Goal: Information Seeking & Learning: Learn about a topic

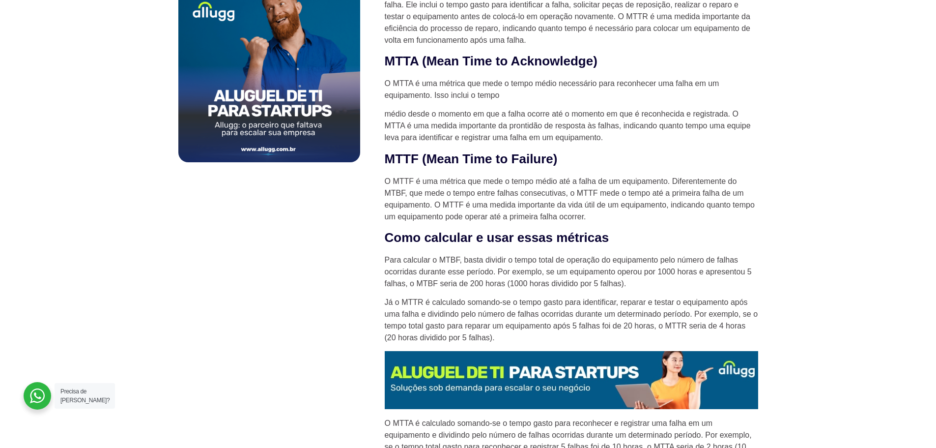
scroll to position [541, 0]
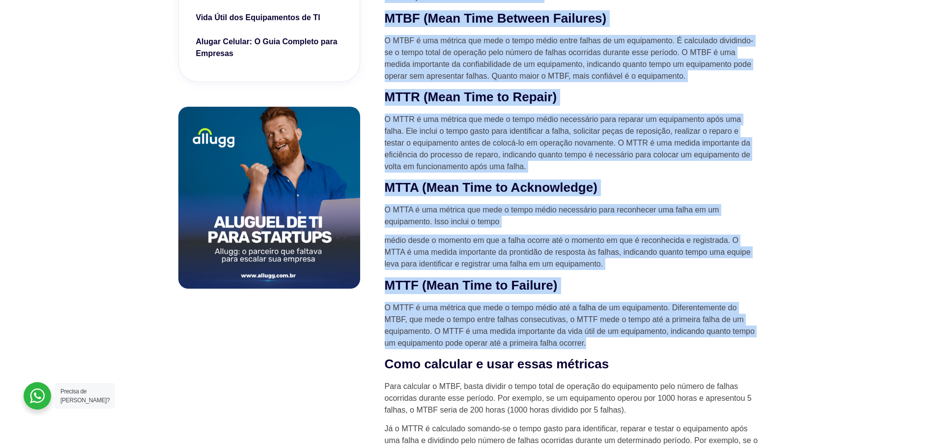
drag, startPoint x: 588, startPoint y: 341, endPoint x: 378, endPoint y: 305, distance: 212.9
click at [633, 259] on p "médio desde o momento em que a falha ocorre até o momento em que é reconhecida …" at bounding box center [571, 251] width 373 height 35
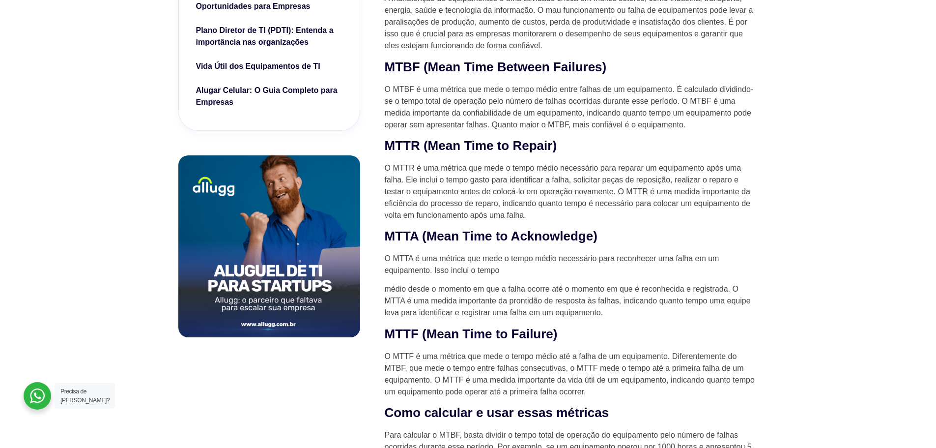
scroll to position [491, 0]
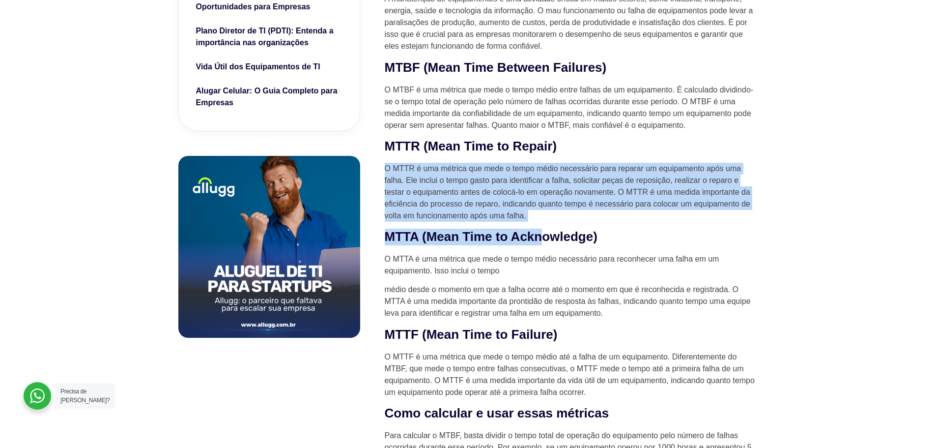
drag, startPoint x: 539, startPoint y: 224, endPoint x: 386, endPoint y: 167, distance: 163.4
click at [386, 167] on p "O MTTR é uma métrica que mede o tempo médio necessário para reparar um equipame…" at bounding box center [571, 192] width 373 height 59
drag, startPoint x: 381, startPoint y: 169, endPoint x: 530, endPoint y: 212, distance: 155.6
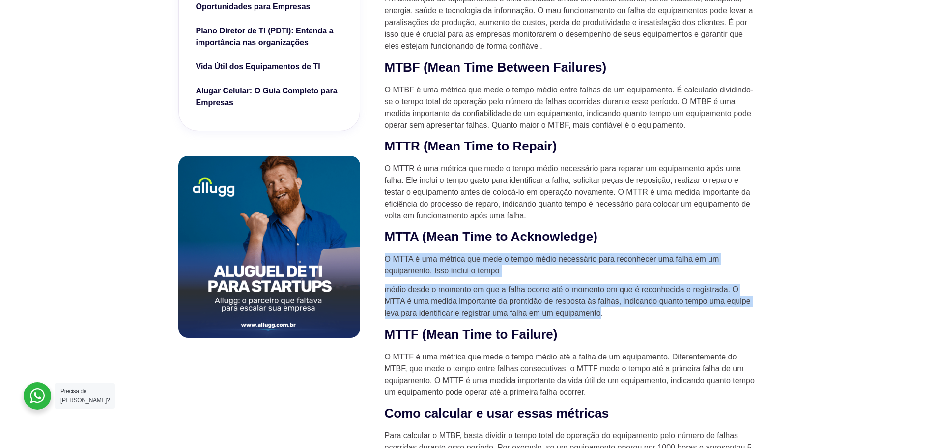
drag, startPoint x: 386, startPoint y: 253, endPoint x: 600, endPoint y: 317, distance: 223.8
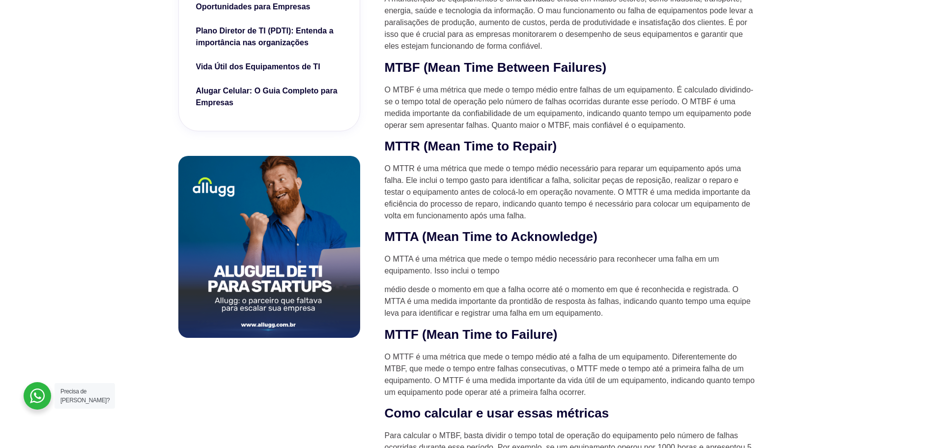
click at [509, 187] on p "O MTTR é uma métrica que mede o tempo médio necessário para reparar um equipame…" at bounding box center [571, 192] width 373 height 59
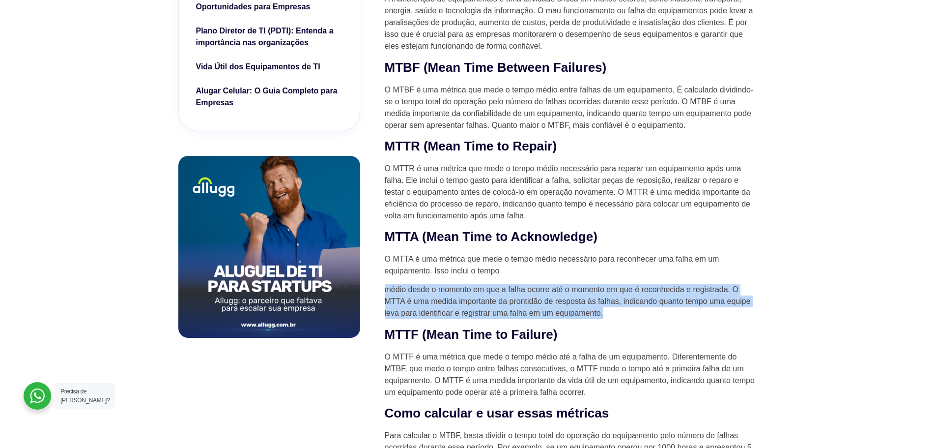
drag, startPoint x: 395, startPoint y: 292, endPoint x: 736, endPoint y: 311, distance: 341.5
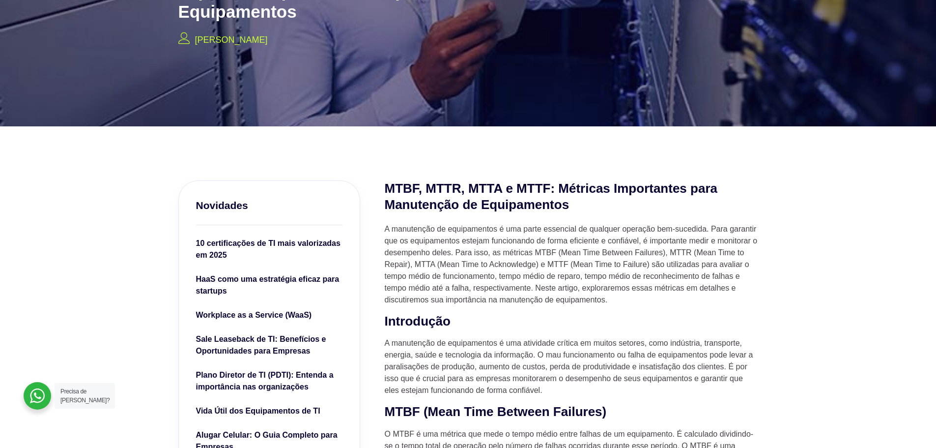
scroll to position [0, 0]
